Goal: Transaction & Acquisition: Purchase product/service

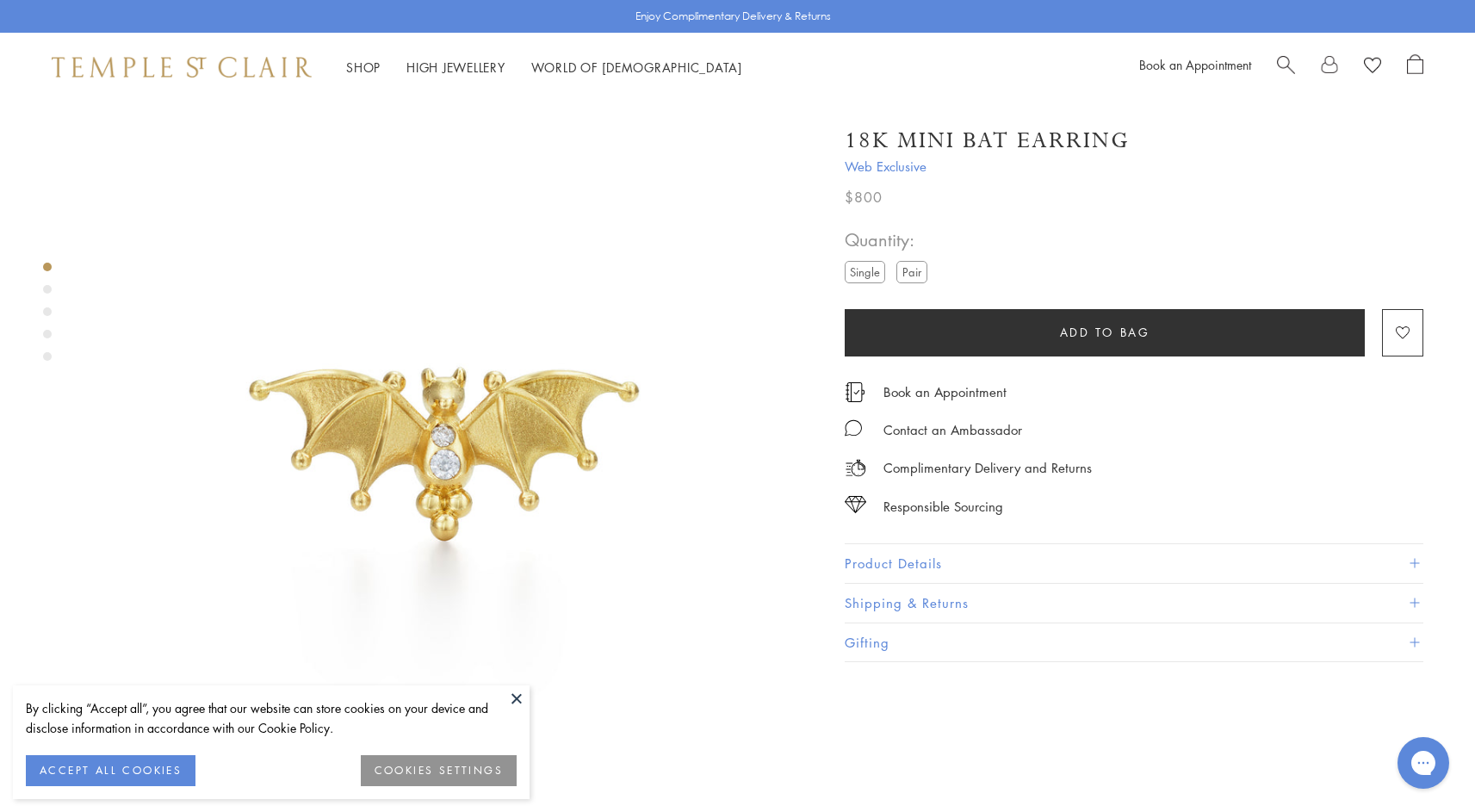
click at [130, 757] on button "ACCEPT ALL COOKIES" at bounding box center [110, 770] width 169 height 31
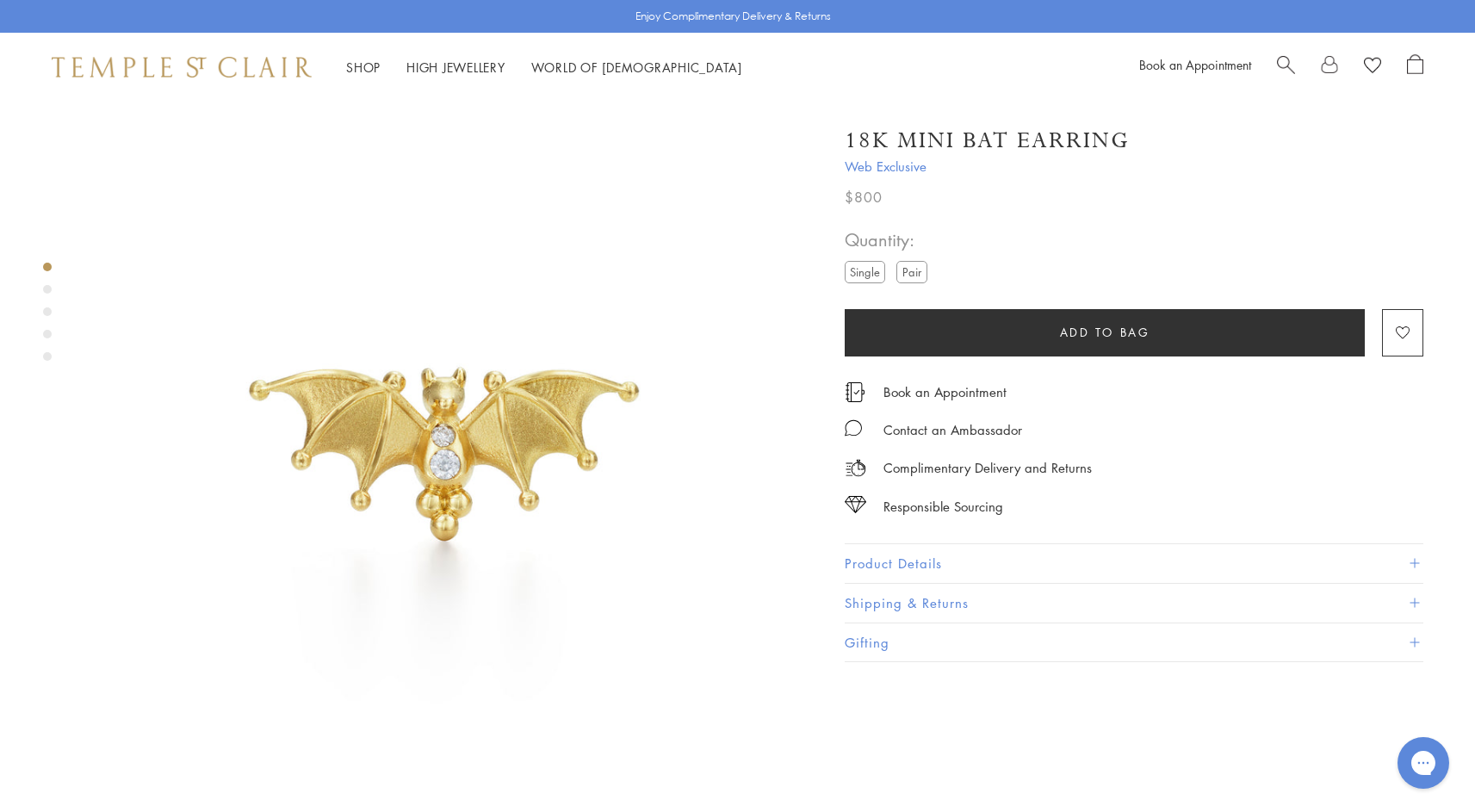
click at [511, 444] on img at bounding box center [445, 460] width 717 height 717
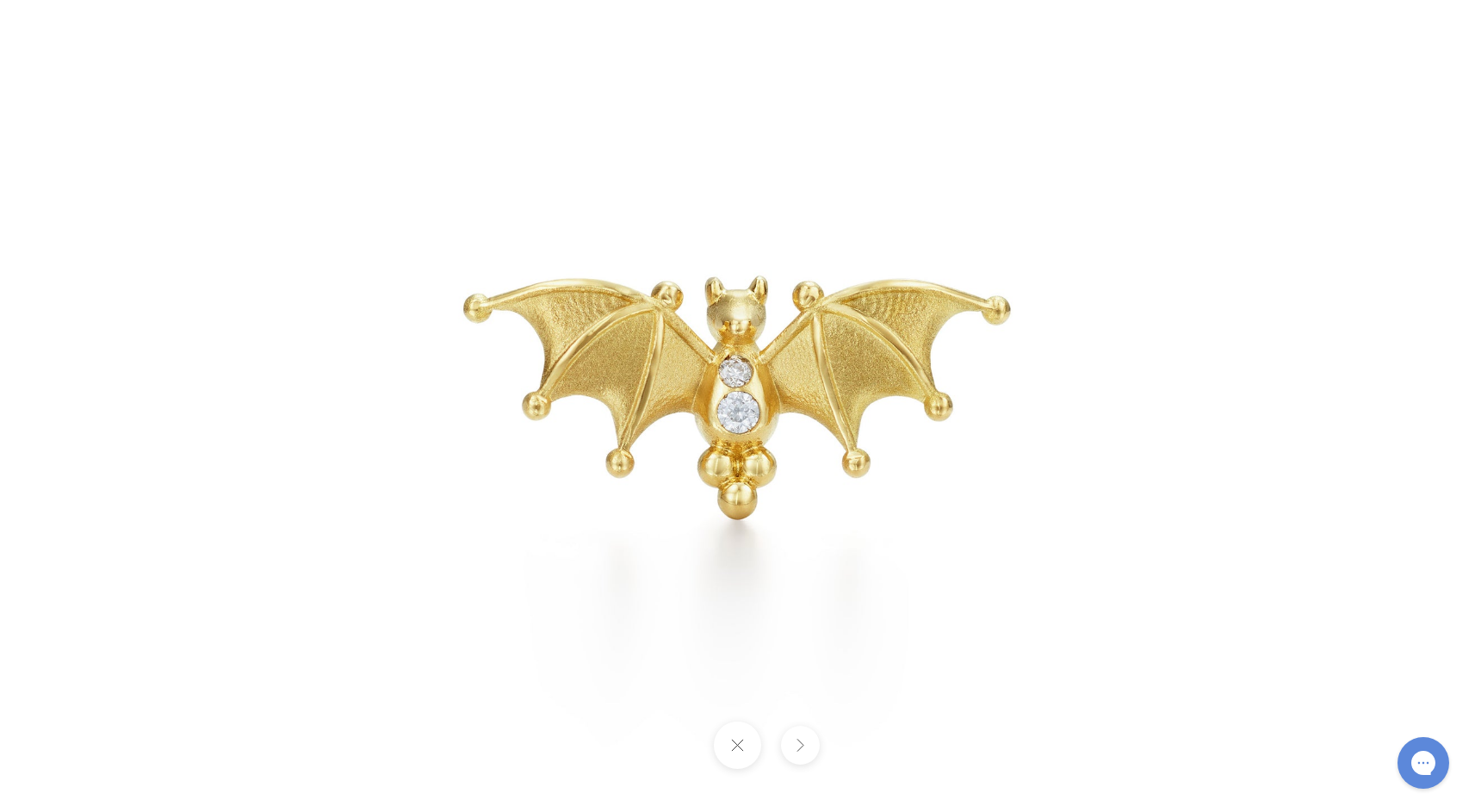
click at [732, 166] on img at bounding box center [738, 406] width 1007 height 1007
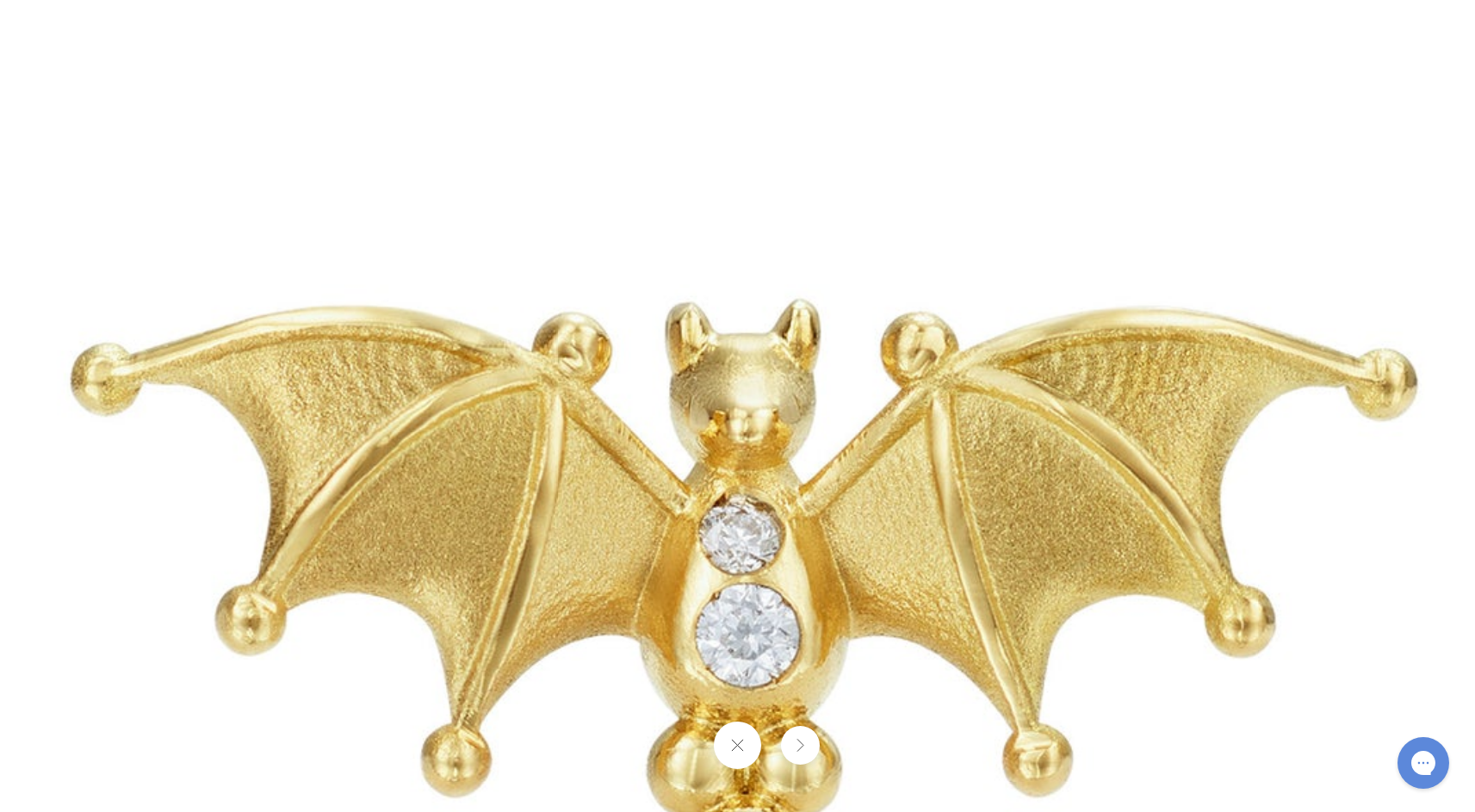
click at [134, 106] on img at bounding box center [746, 621] width 2479 height 2479
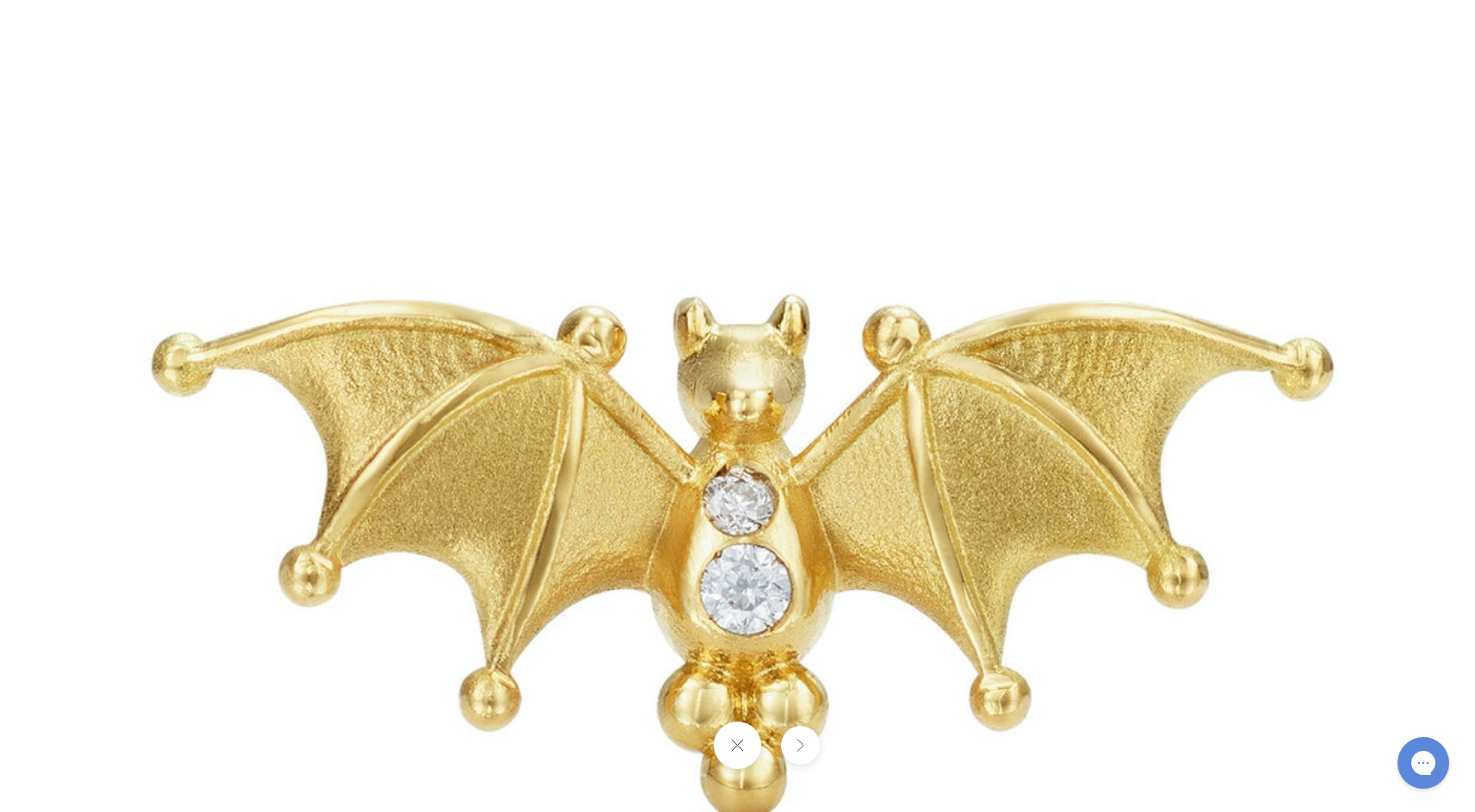
click at [134, 106] on img at bounding box center [744, 576] width 2176 height 2176
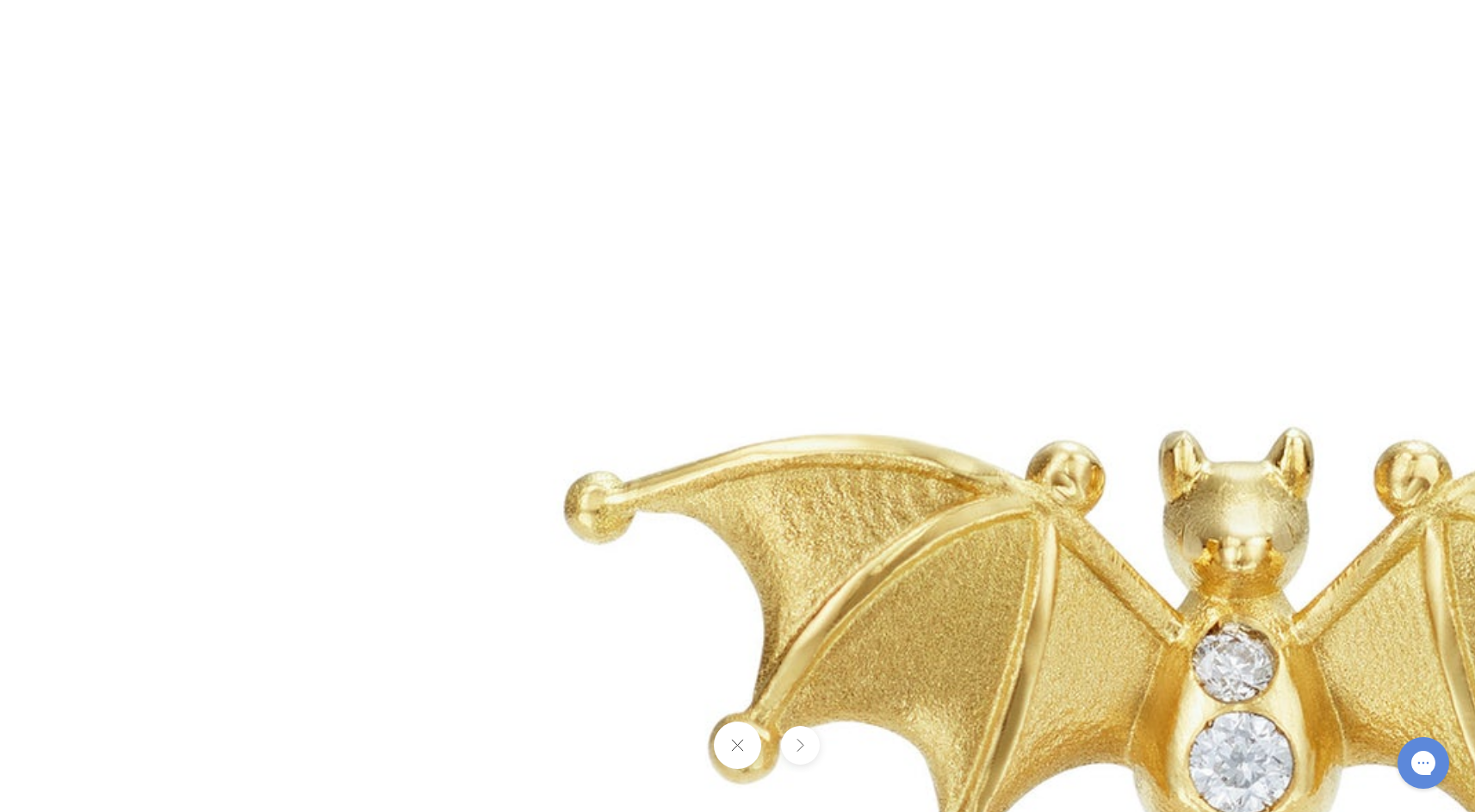
click at [134, 106] on img at bounding box center [1240, 749] width 2479 height 2479
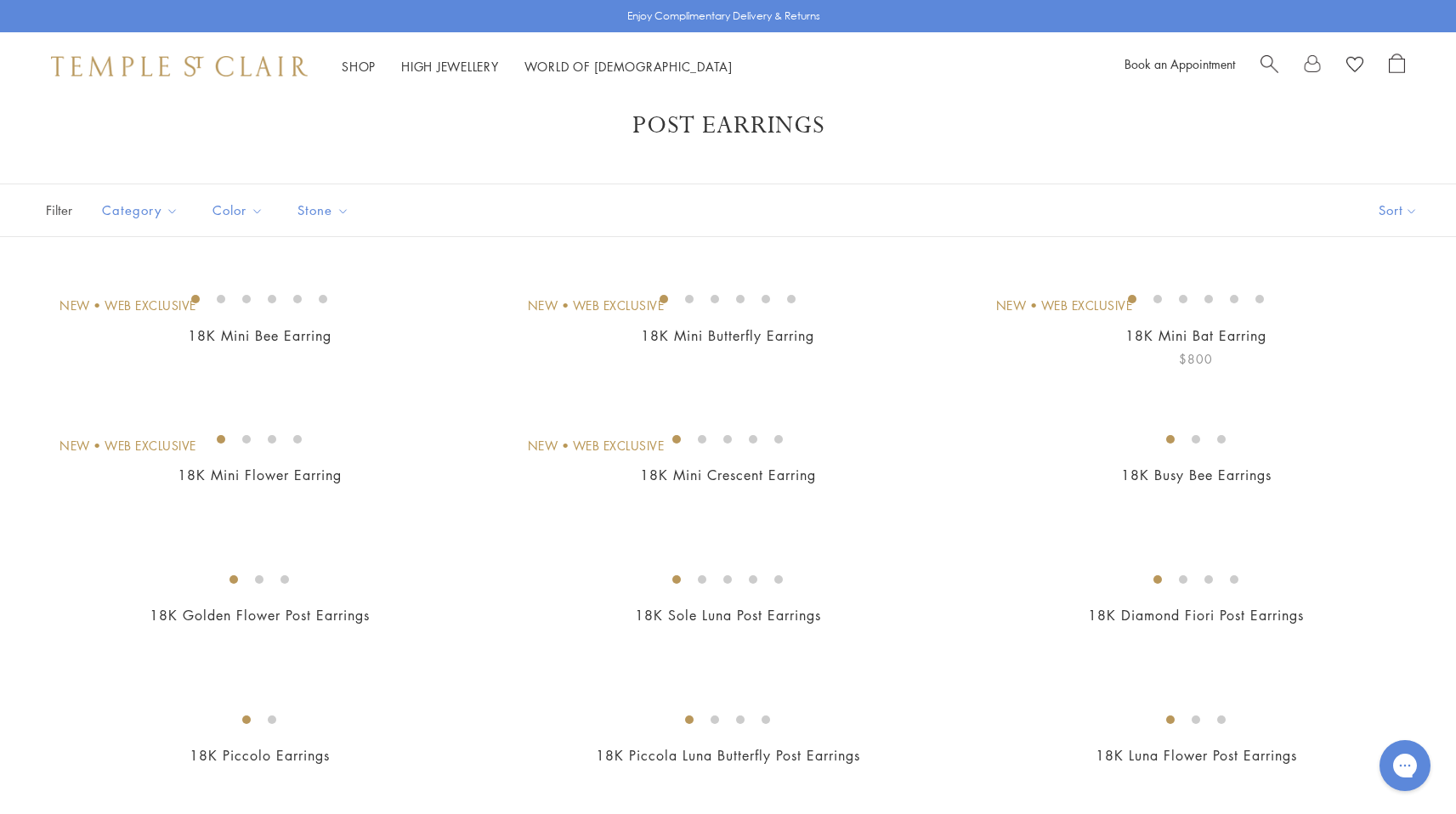
scroll to position [79, 0]
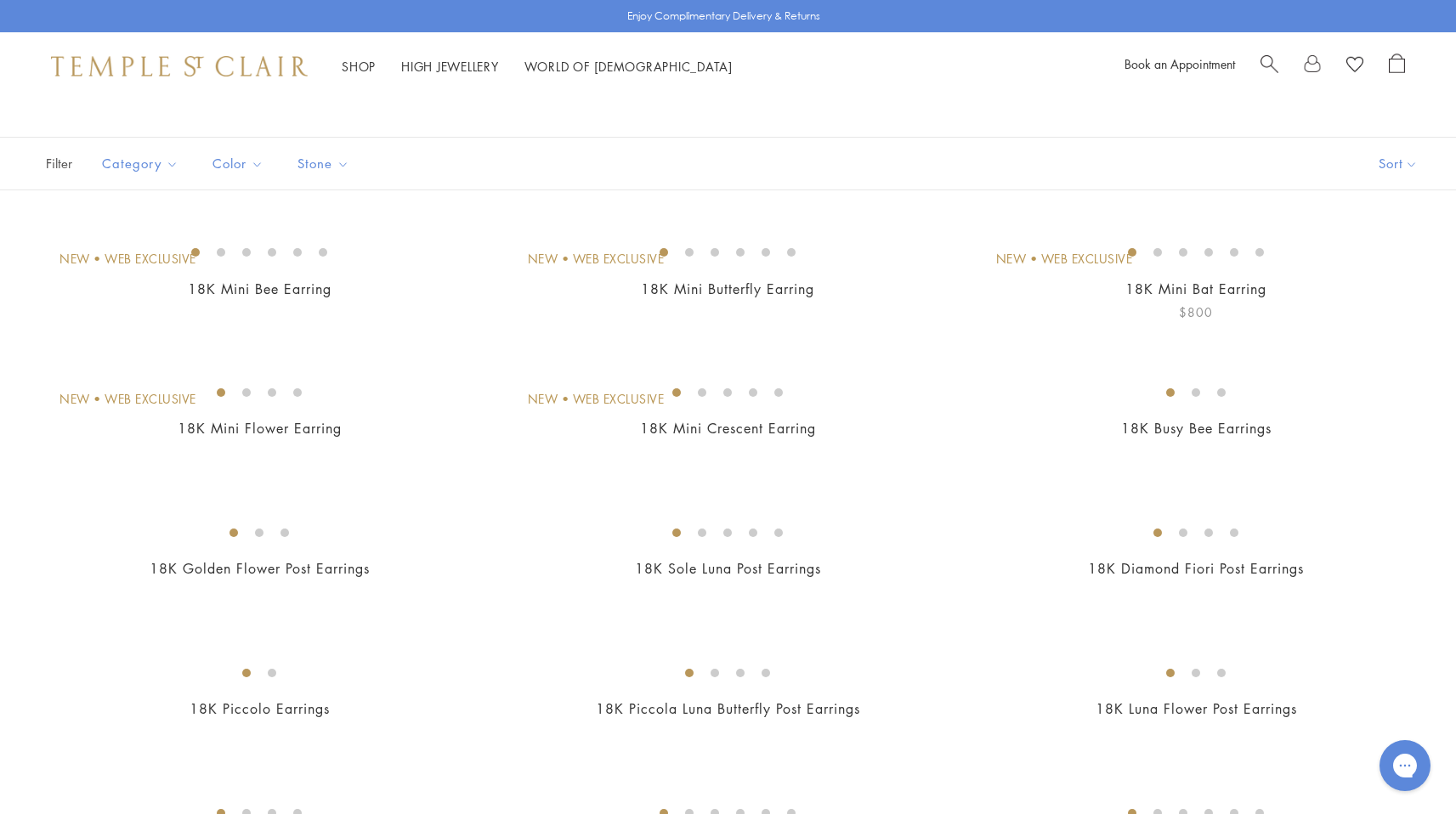
click at [1214, 298] on link "18K Mini Bat Earring" at bounding box center [1195, 289] width 141 height 19
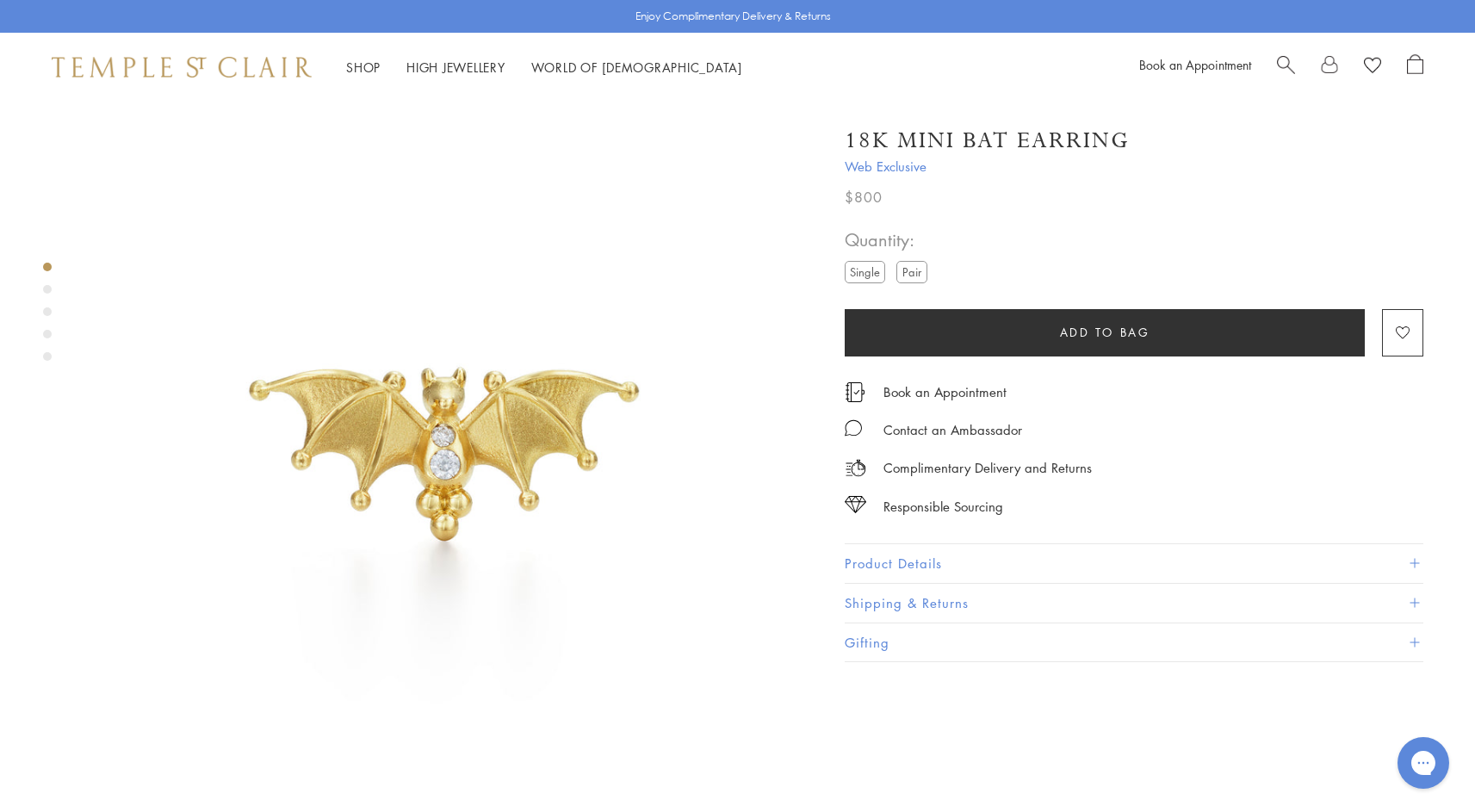
click at [936, 560] on button "Product Details" at bounding box center [1134, 563] width 579 height 39
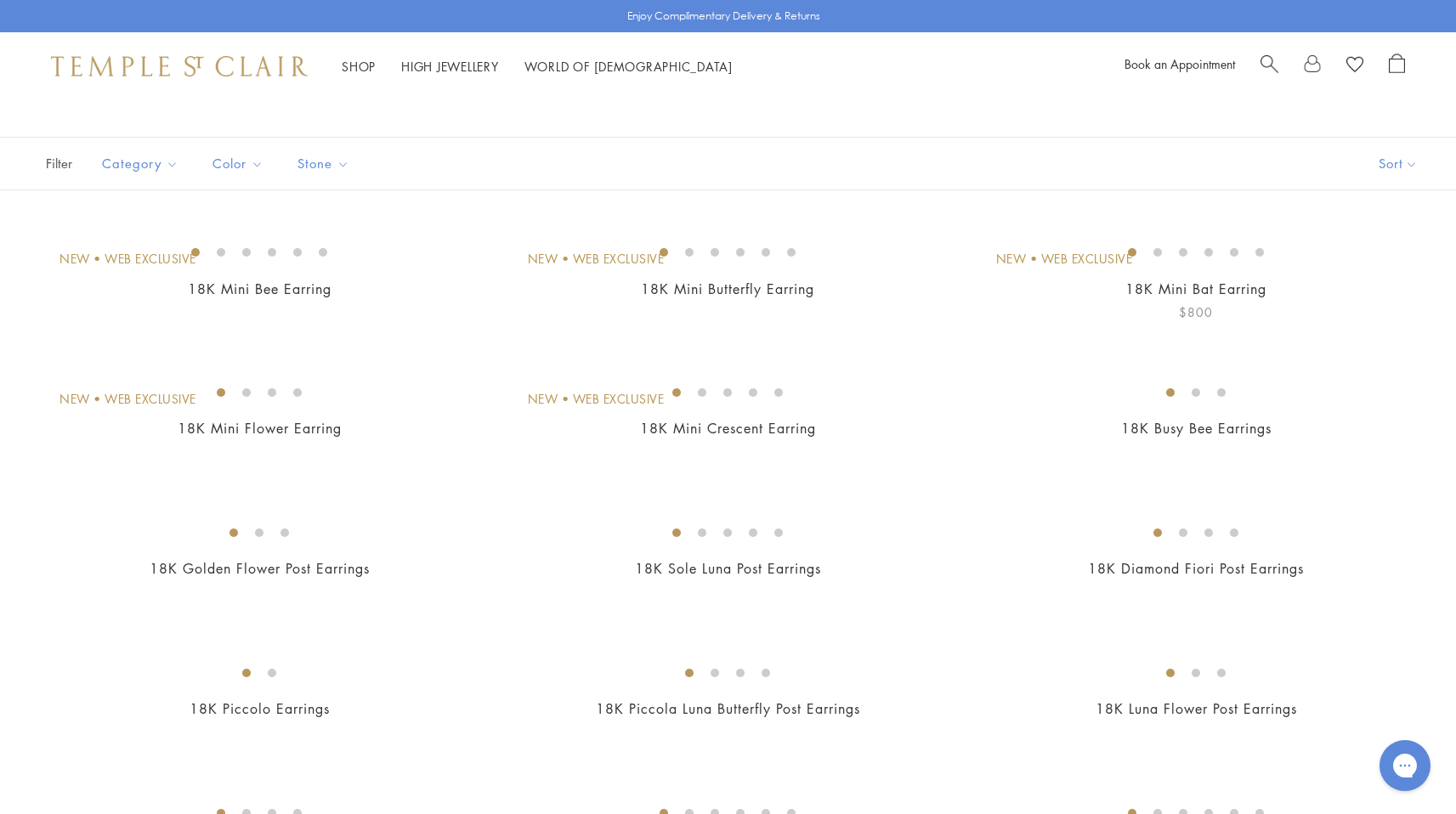
click at [0, 0] on img at bounding box center [0, 0] width 0 height 0
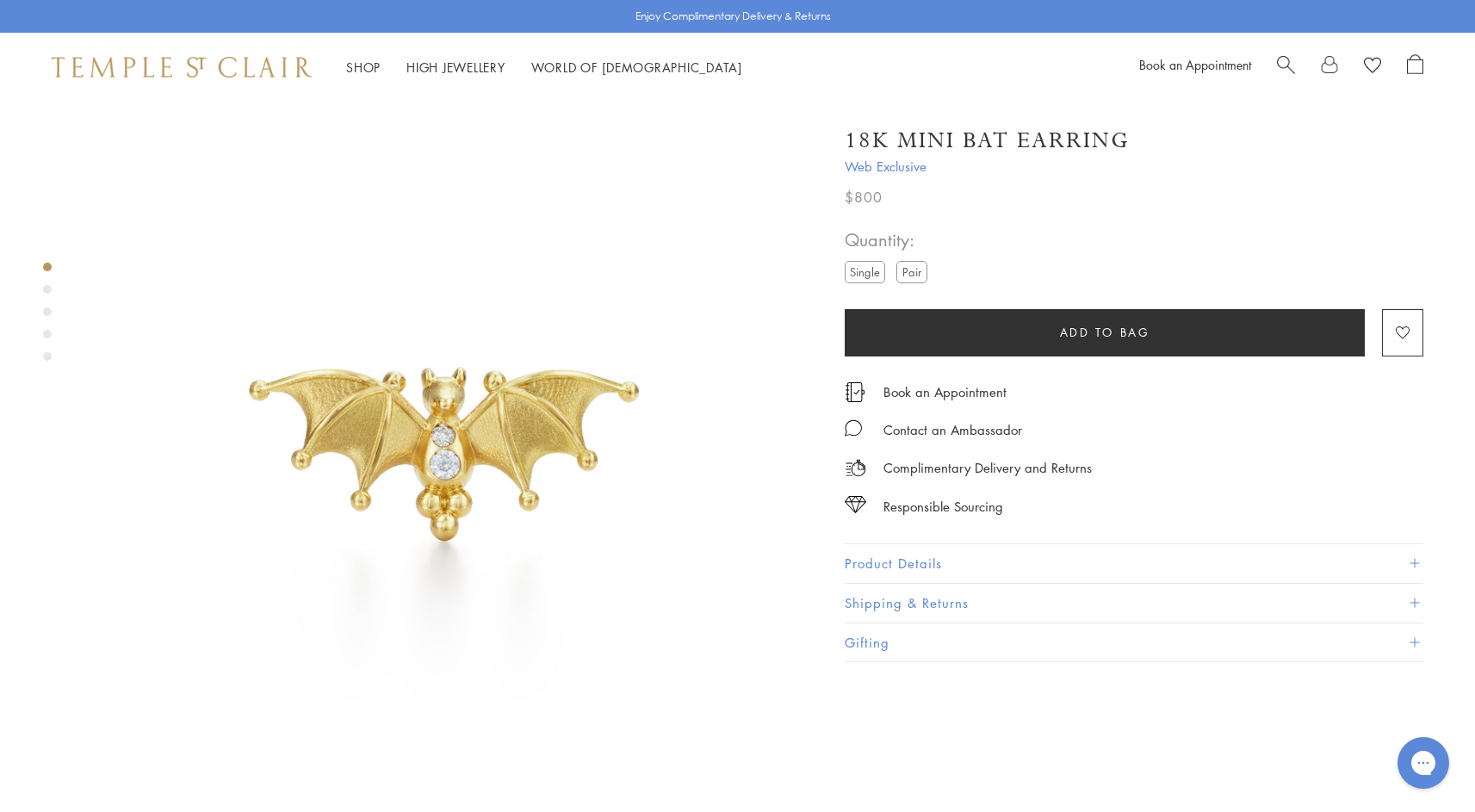
click at [938, 599] on button "Shipping & Returns" at bounding box center [1134, 603] width 579 height 39
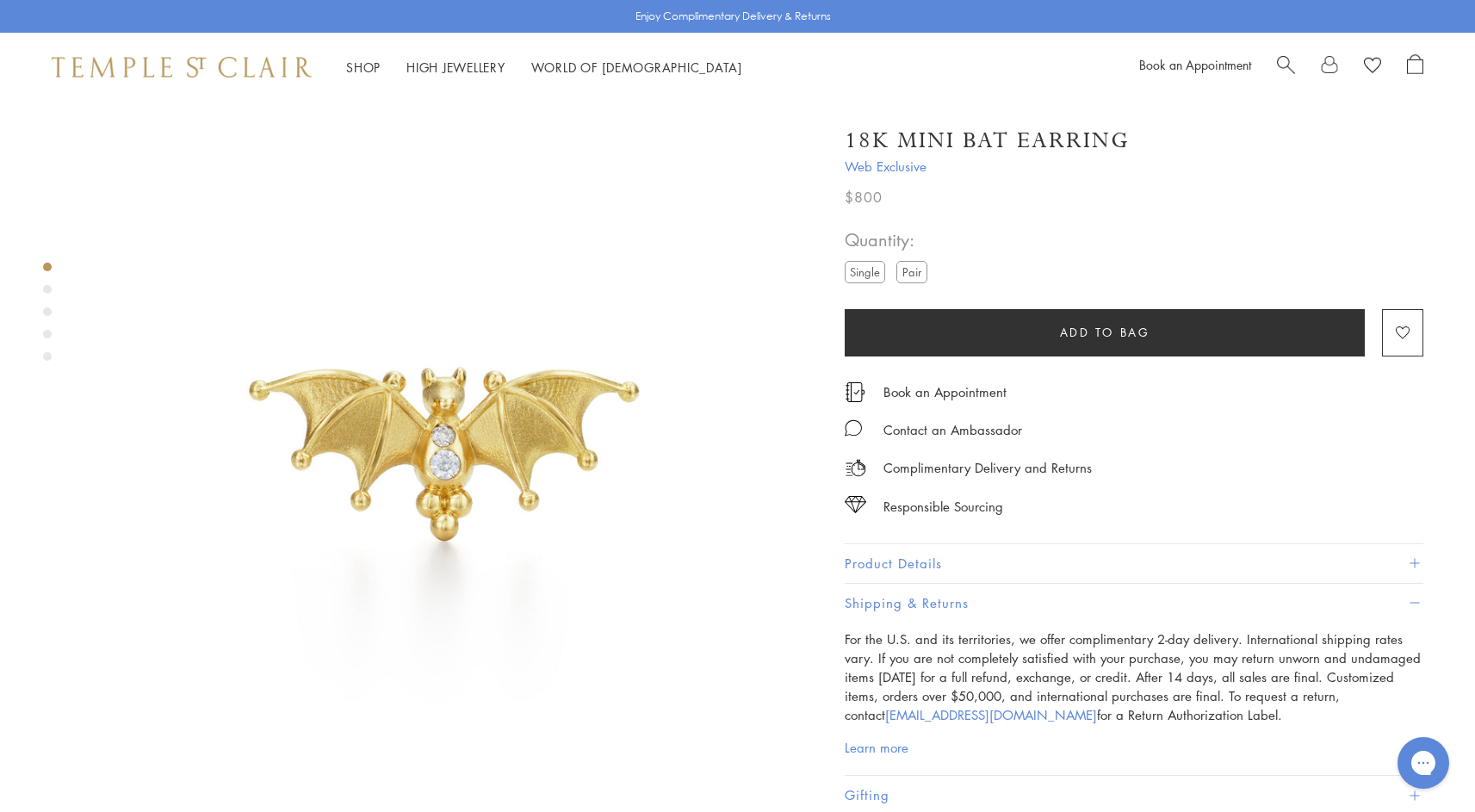
click at [1069, 321] on button "Add to bag" at bounding box center [1105, 333] width 520 height 48
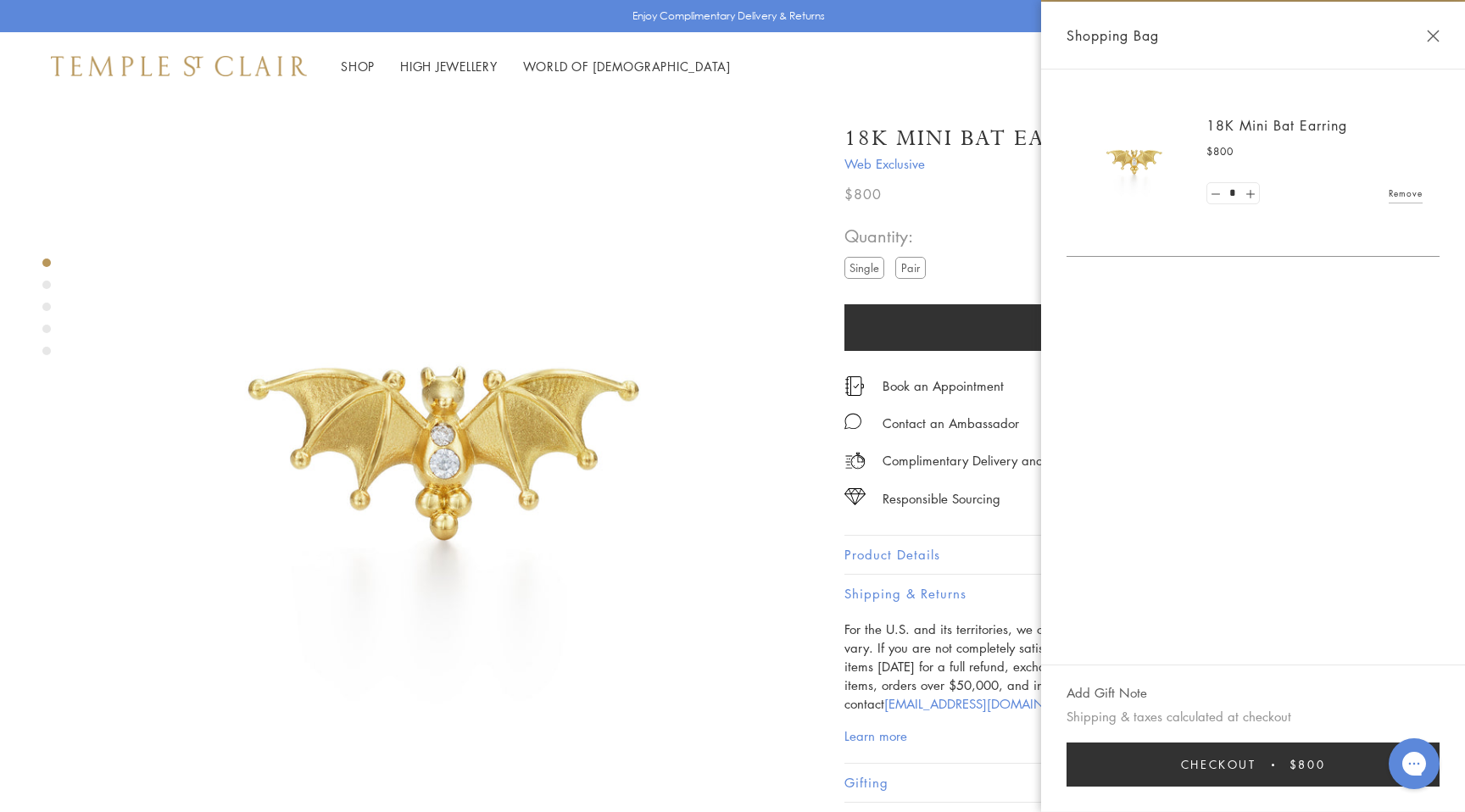
click at [1233, 770] on span "Checkout" at bounding box center [1219, 765] width 75 height 19
